Goal: Transaction & Acquisition: Register for event/course

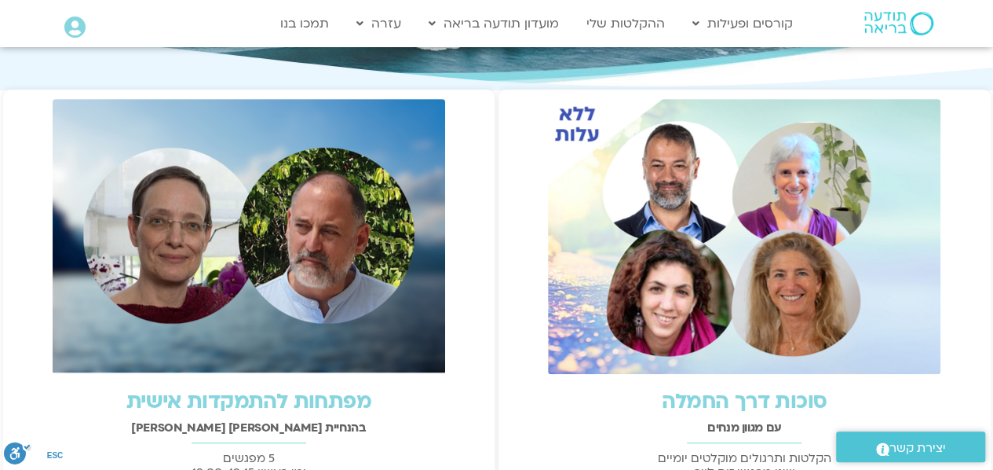
scroll to position [281, 0]
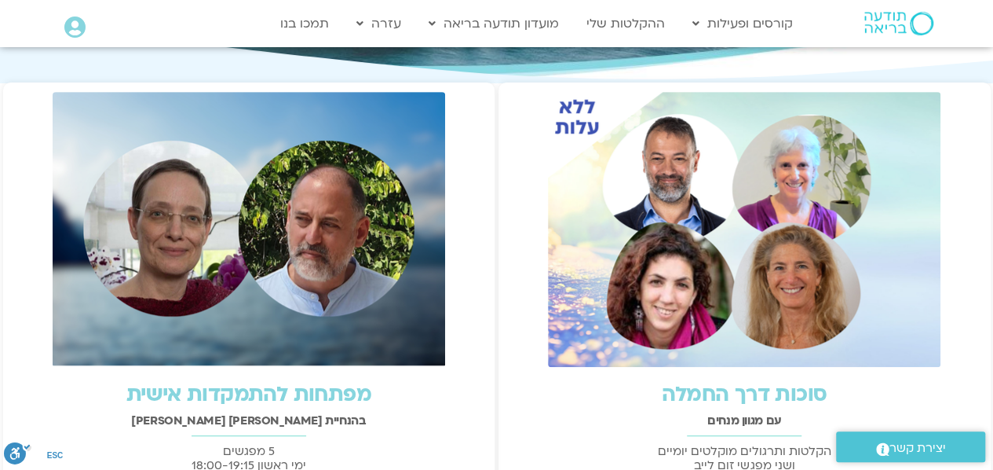
drag, startPoint x: 1000, startPoint y: 108, endPoint x: 978, endPoint y: 188, distance: 82.3
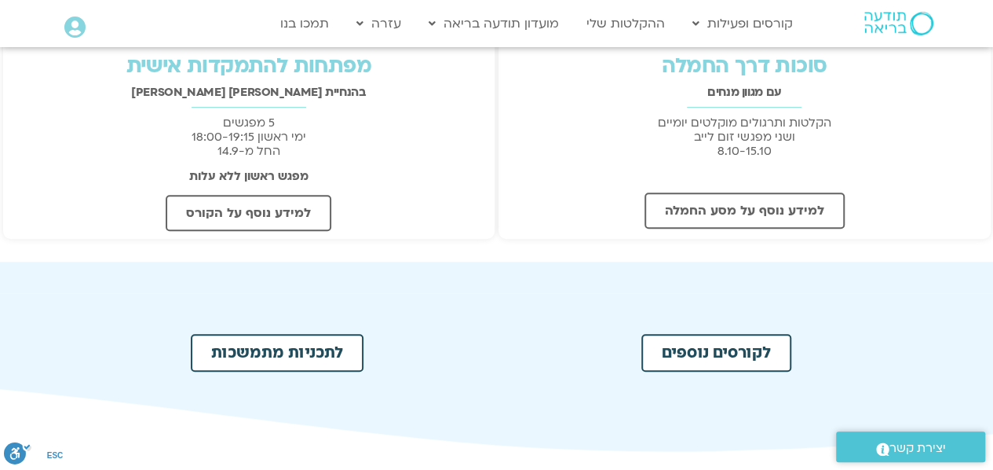
scroll to position [645, 0]
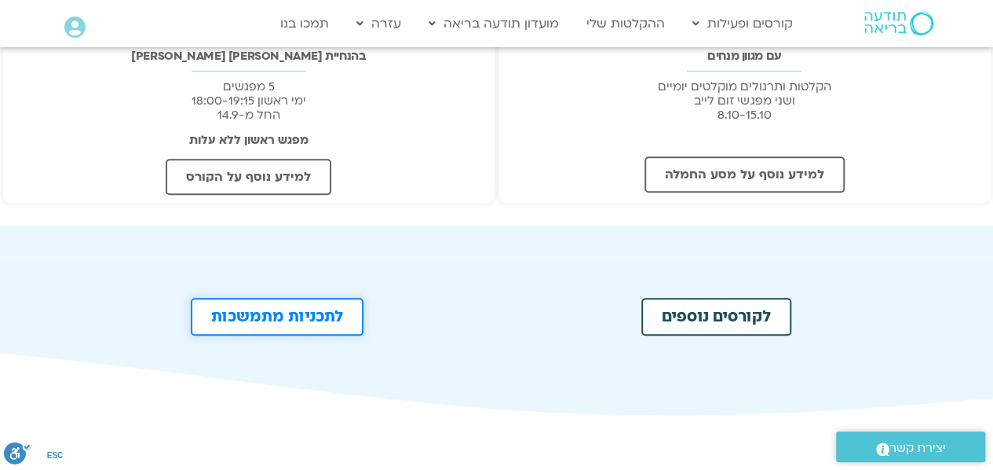
click at [314, 313] on span "לתכניות מתמשכות" at bounding box center [277, 317] width 132 height 16
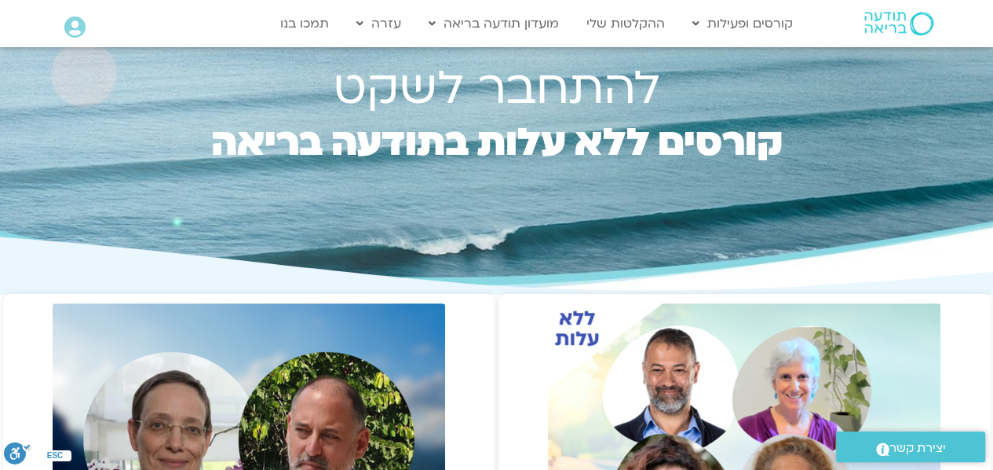
scroll to position [0, 0]
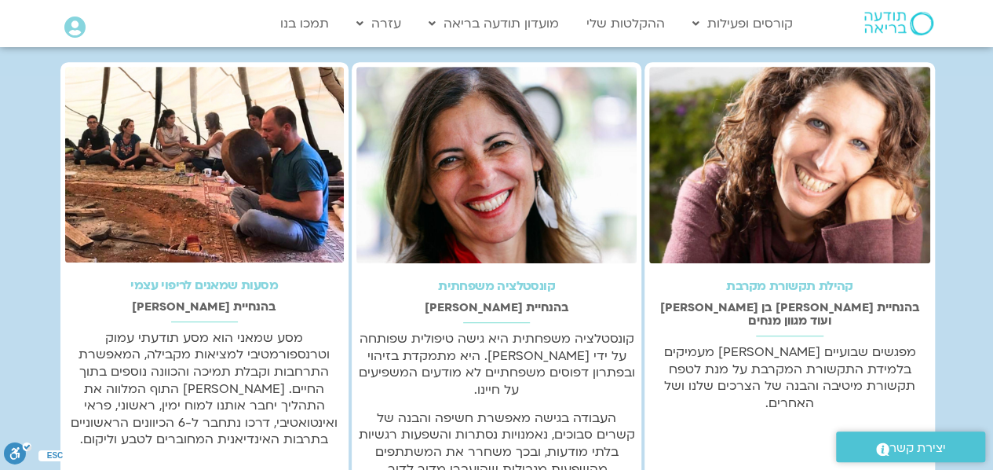
scroll to position [349, 0]
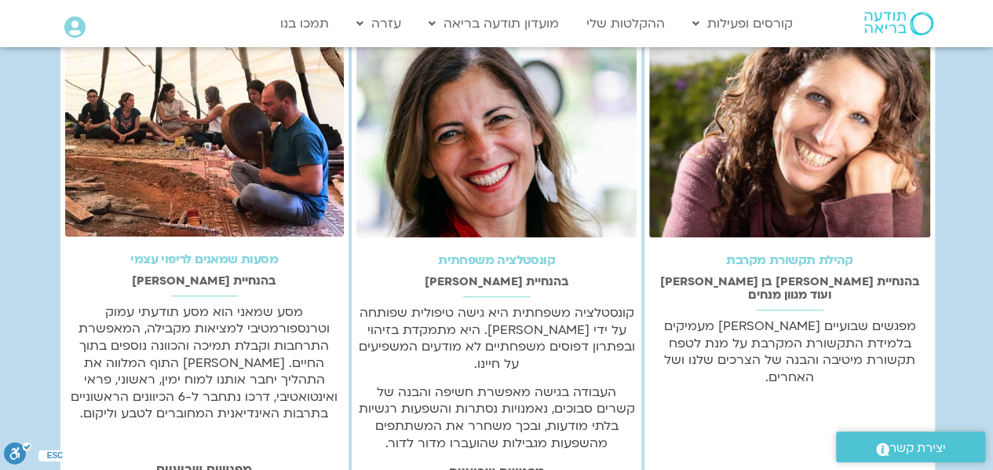
click at [212, 201] on img at bounding box center [204, 139] width 279 height 196
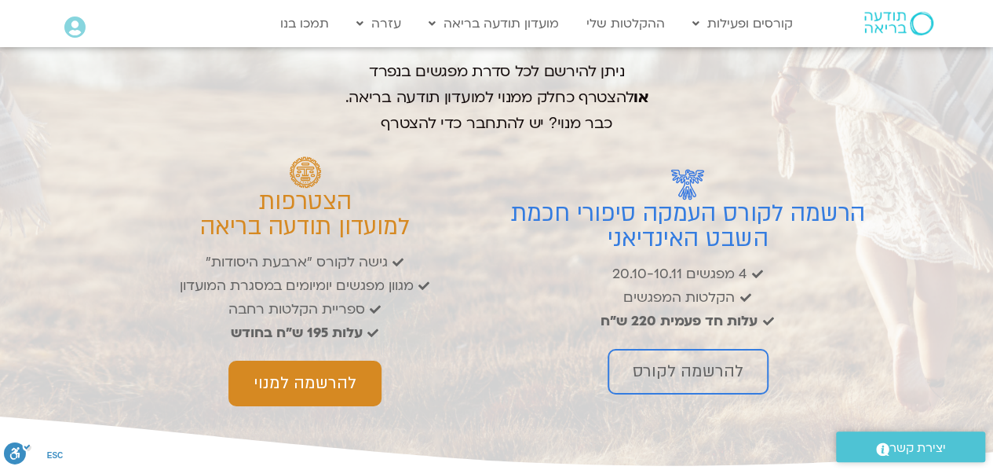
scroll to position [2590, 0]
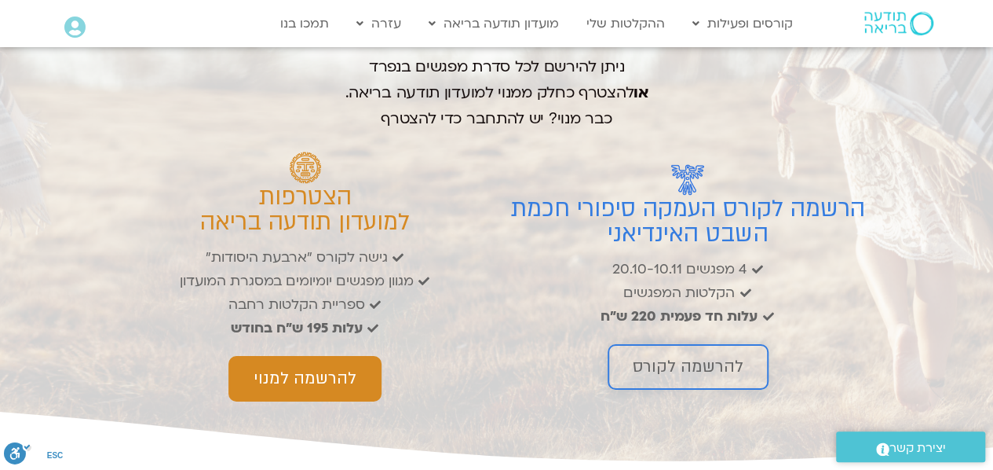
click at [709, 376] on span "להרשמה לקורס" at bounding box center [688, 366] width 111 height 19
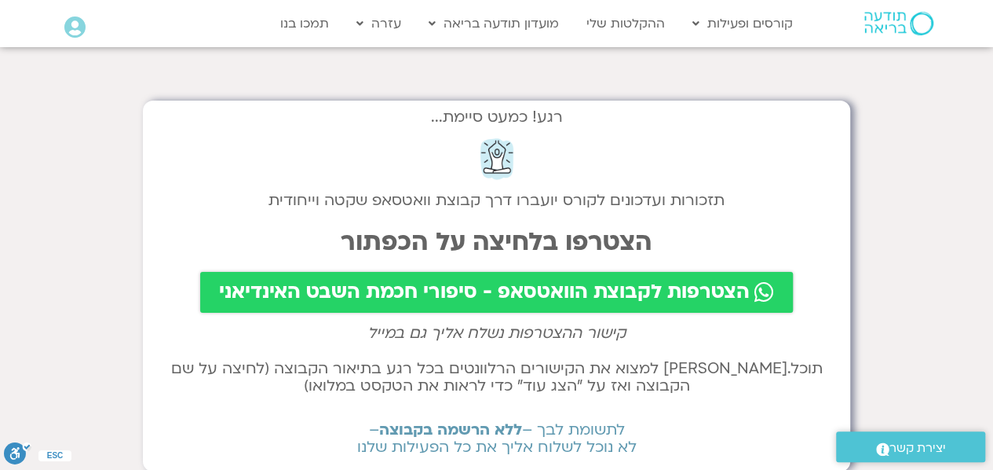
click at [474, 288] on span "הצטרפות לקבוצת הוואטסאפ - סיפורי חכמת השבט האינדיאני" at bounding box center [484, 292] width 531 height 22
